Goal: Find contact information: Find contact information

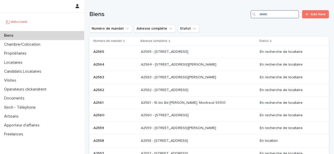
click at [270, 16] on input "Search" at bounding box center [275, 14] width 49 height 8
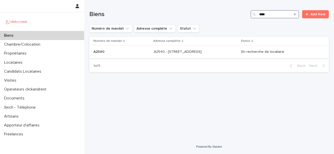
type input "****"
click at [203, 50] on p "A2540 - [STREET_ADDRESS]" at bounding box center [178, 51] width 49 height 5
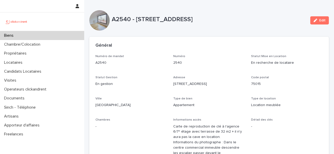
click at [160, 16] on p "A2540 - [STREET_ADDRESS]" at bounding box center [209, 19] width 195 height 7
click at [159, 21] on p "A2540 - [STREET_ADDRESS]" at bounding box center [209, 19] width 195 height 7
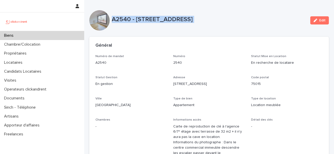
click at [159, 21] on p "A2540 - [STREET_ADDRESS]" at bounding box center [209, 19] width 195 height 7
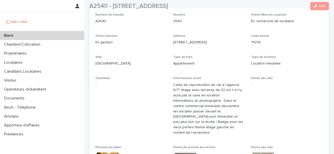
scroll to position [44, 0]
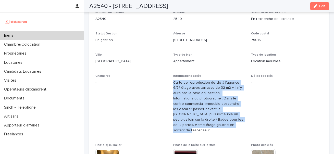
drag, startPoint x: 200, startPoint y: 124, endPoint x: 174, endPoint y: 84, distance: 48.2
click at [174, 84] on p "Carte de reproduction de clé à l'agence 6/7ᵉ étage avec terrasse de 32 m2 + il …" at bounding box center [209, 106] width 72 height 53
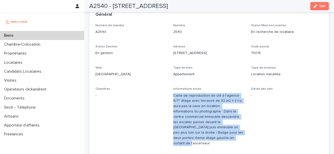
scroll to position [0, 0]
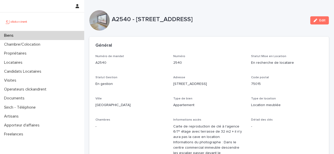
click at [101, 30] on div at bounding box center [99, 20] width 20 height 20
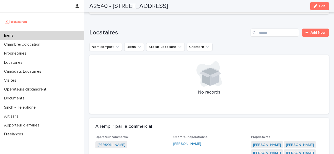
scroll to position [358, 0]
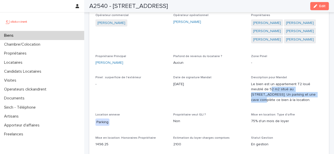
drag, startPoint x: 294, startPoint y: 100, endPoint x: 258, endPoint y: 93, distance: 36.5
click at [258, 93] on p "Le bien est un appartement T2 loué meublé de 52 m2 situé au [STREET_ADDRESS]. U…" at bounding box center [287, 92] width 72 height 21
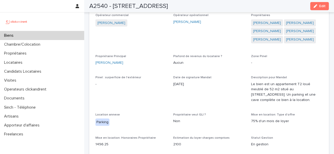
click at [260, 89] on p "Le bien est un appartement T2 loué meublé de 52 m2 situé au [STREET_ADDRESS]. U…" at bounding box center [287, 92] width 72 height 21
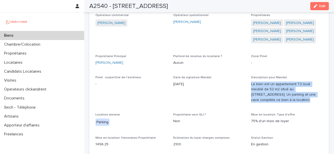
click at [260, 89] on p "Le bien est un appartement T2 loué meublé de 52 m2 situé au [STREET_ADDRESS]. U…" at bounding box center [287, 92] width 72 height 21
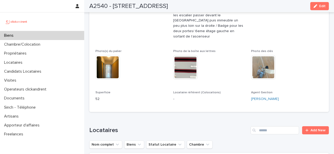
scroll to position [30, 0]
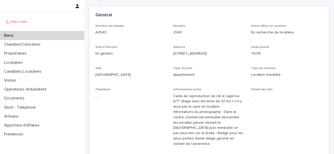
click at [180, 54] on p "[STREET_ADDRESS]" at bounding box center [209, 53] width 72 height 5
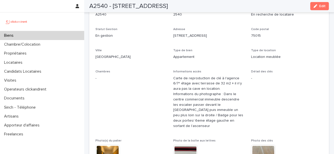
click at [198, 80] on p "Carte de reproduction de clé à l'agence 6/7ᵉ étage avec terrasse de 32 m2 + il …" at bounding box center [209, 102] width 72 height 53
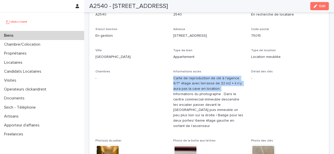
drag, startPoint x: 223, startPoint y: 90, endPoint x: 174, endPoint y: 79, distance: 50.1
click at [174, 79] on p "Carte de reproduction de clé à l'agence 6/7ᵉ étage avec terrasse de 32 m2 + il …" at bounding box center [209, 102] width 72 height 53
drag, startPoint x: 174, startPoint y: 79, endPoint x: 227, endPoint y: 87, distance: 53.2
click at [227, 87] on p "Carte de reproduction de clé à l'agence 6/7ᵉ étage avec terrasse de 32 m2 + il …" at bounding box center [209, 102] width 72 height 53
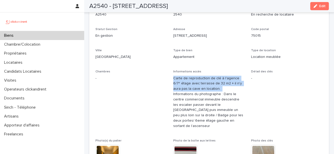
scroll to position [94, 0]
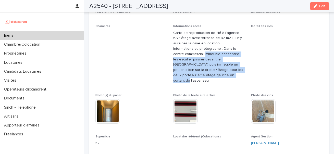
drag, startPoint x: 195, startPoint y: 74, endPoint x: 193, endPoint y: 51, distance: 22.6
click at [193, 51] on p "Carte de reproduction de clé à l'agence 6/7ᵉ étage avec terrasse de 32 m2 + il …" at bounding box center [209, 56] width 72 height 53
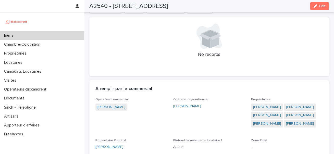
scroll to position [276, 0]
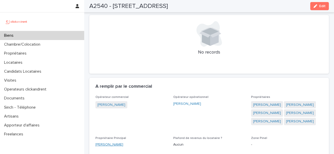
click at [123, 142] on link "[PERSON_NAME]" at bounding box center [110, 144] width 28 height 5
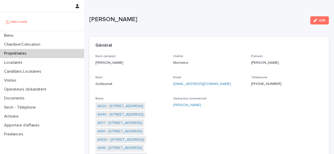
drag, startPoint x: 235, startPoint y: 84, endPoint x: 173, endPoint y: 84, distance: 62.8
click at [173, 84] on div "Nom complet [PERSON_NAME] Civilité Monsieur [PERSON_NAME] Email [EMAIL_ADDRESS]…" at bounding box center [210, 119] width 228 height 128
copy link "[EMAIL_ADDRESS][DOMAIN_NAME]"
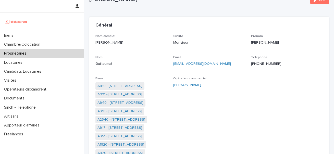
scroll to position [25, 0]
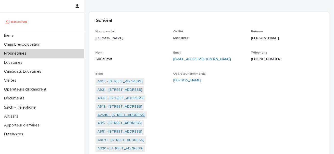
click at [131, 115] on link "A2540 - [STREET_ADDRESS]" at bounding box center [122, 115] width 48 height 5
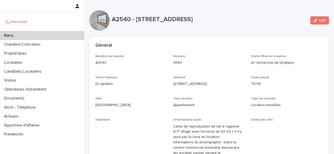
drag, startPoint x: 115, startPoint y: 18, endPoint x: 247, endPoint y: 20, distance: 132.3
click at [247, 20] on p "A2540 - [STREET_ADDRESS]" at bounding box center [209, 19] width 195 height 7
copy p "A2540 - [STREET_ADDRESS]"
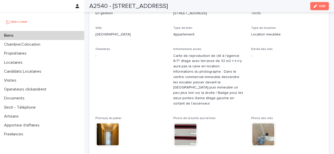
scroll to position [63, 0]
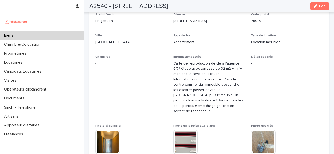
click at [199, 60] on div "Carte de reproduction de clé à l'agence 6/7ᵉ étage avec terrasse de 32 m2 + il …" at bounding box center [209, 87] width 72 height 54
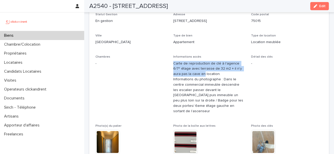
drag, startPoint x: 199, startPoint y: 60, endPoint x: 205, endPoint y: 88, distance: 27.9
click at [205, 88] on div "Carte de reproduction de clé à l'agence 6/7ᵉ étage avec terrasse de 32 m2 + il …" at bounding box center [209, 87] width 72 height 54
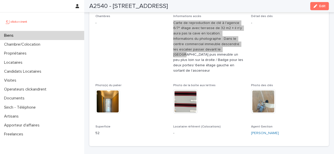
scroll to position [103, 0]
